Goal: Task Accomplishment & Management: Use online tool/utility

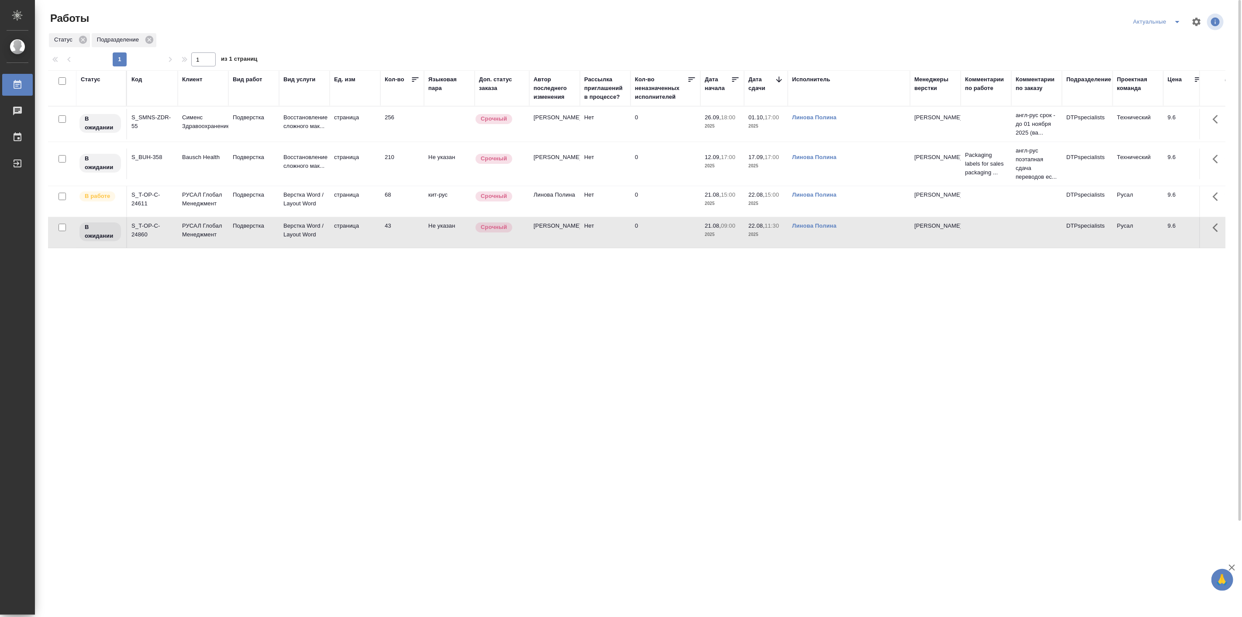
click at [274, 139] on td "Подверстка" at bounding box center [253, 124] width 51 height 31
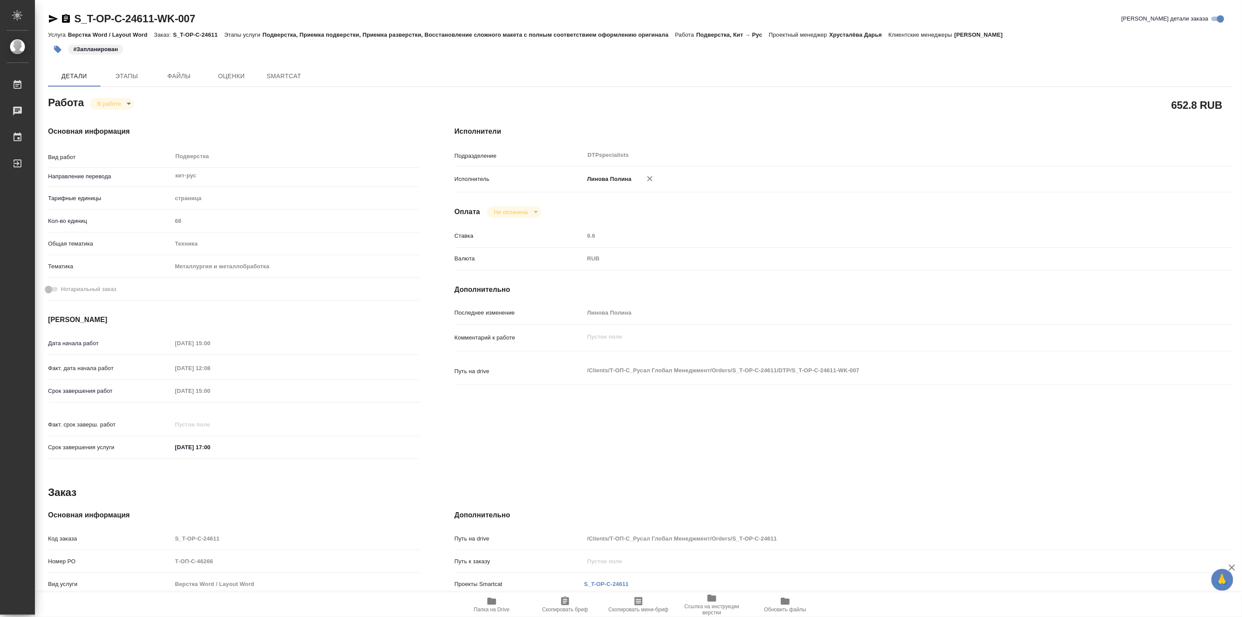
type textarea "x"
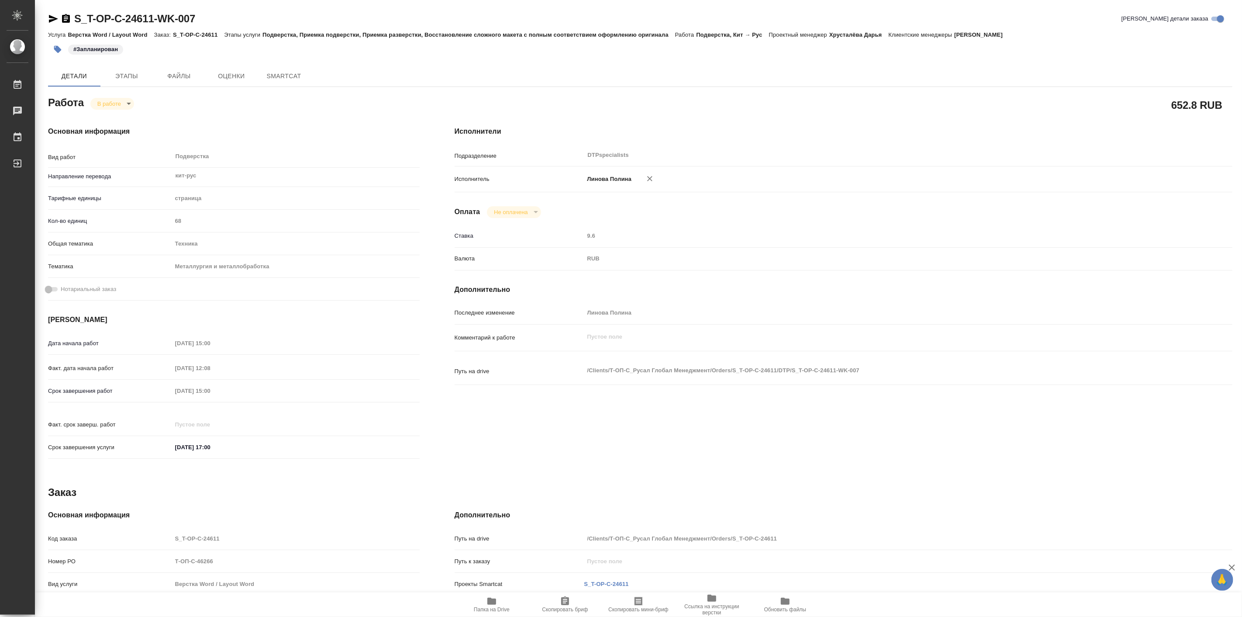
type textarea "x"
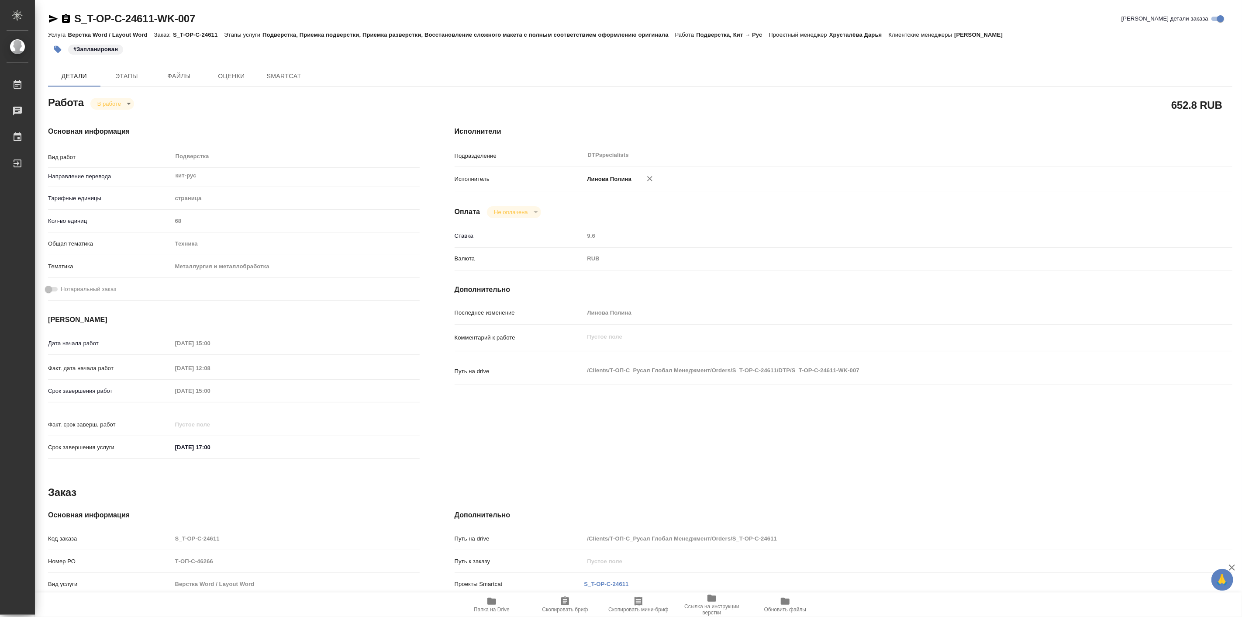
type textarea "x"
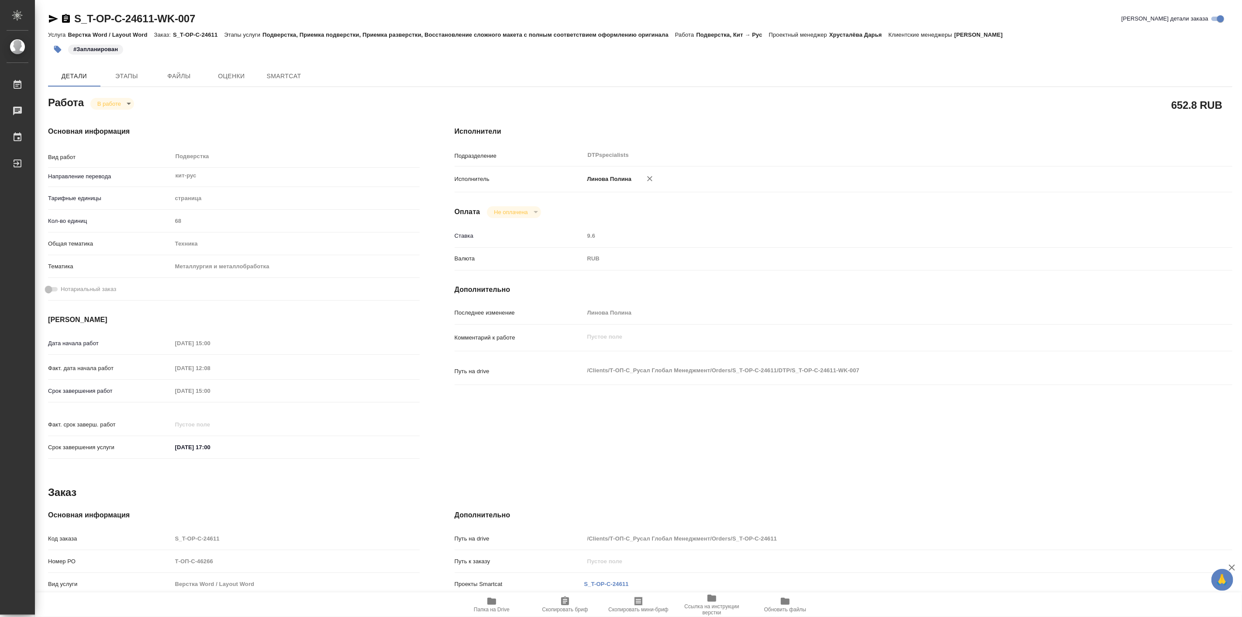
type textarea "x"
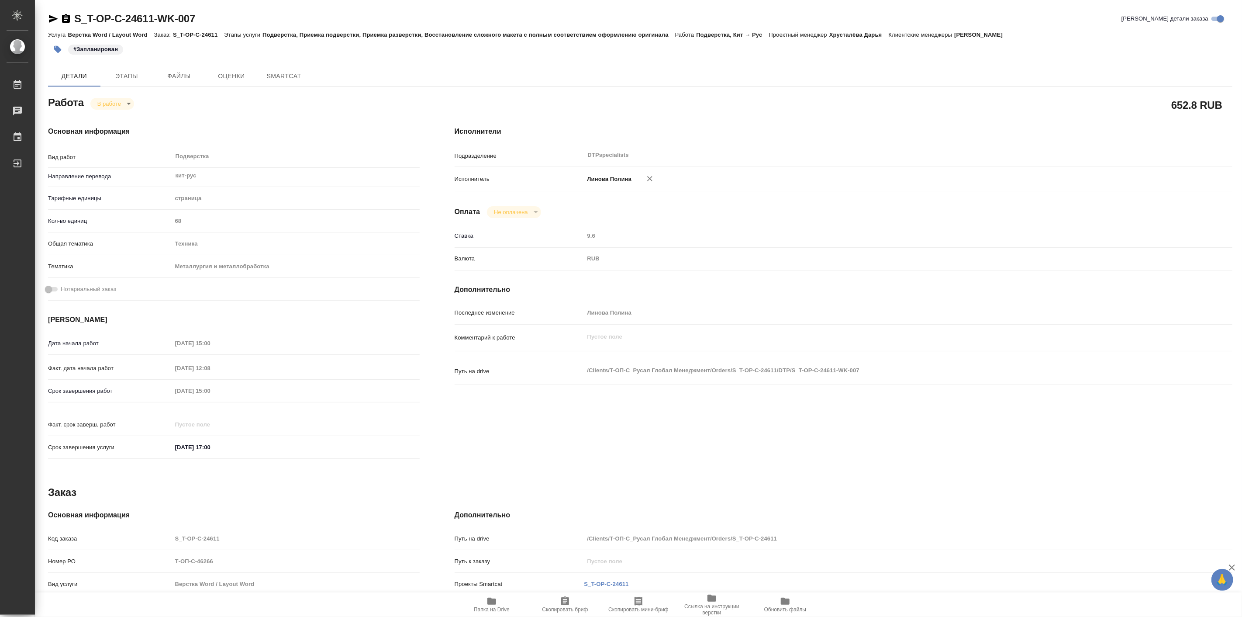
type textarea "x"
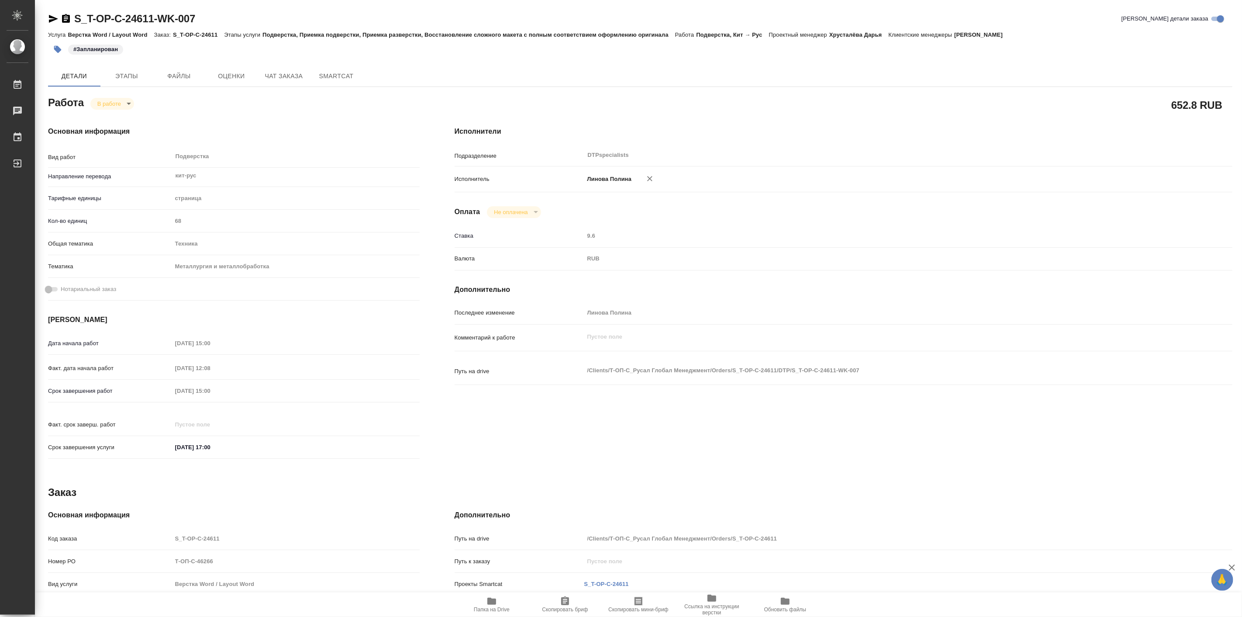
type textarea "x"
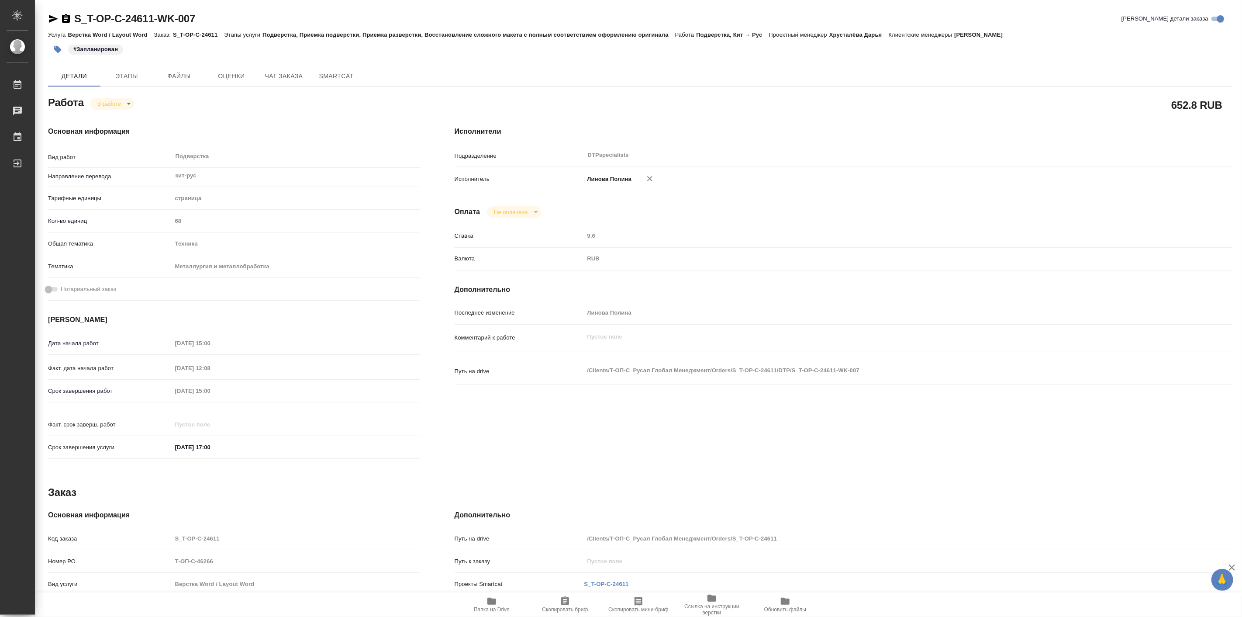
type textarea "x"
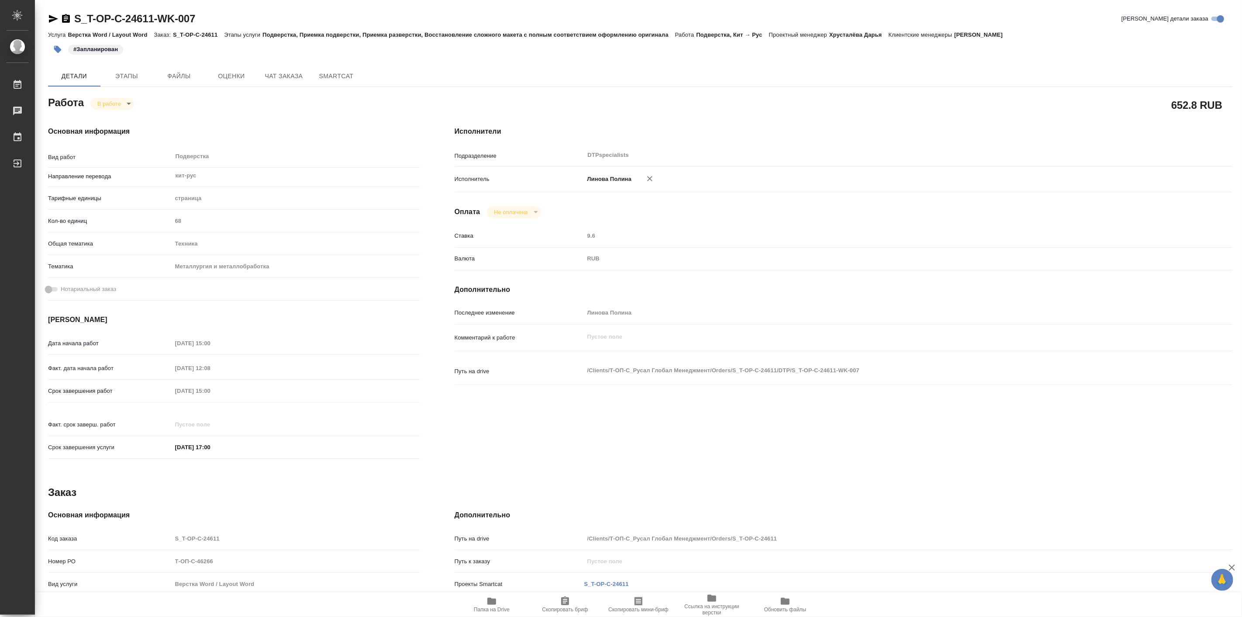
type textarea "x"
